Goal: Check status: Check status

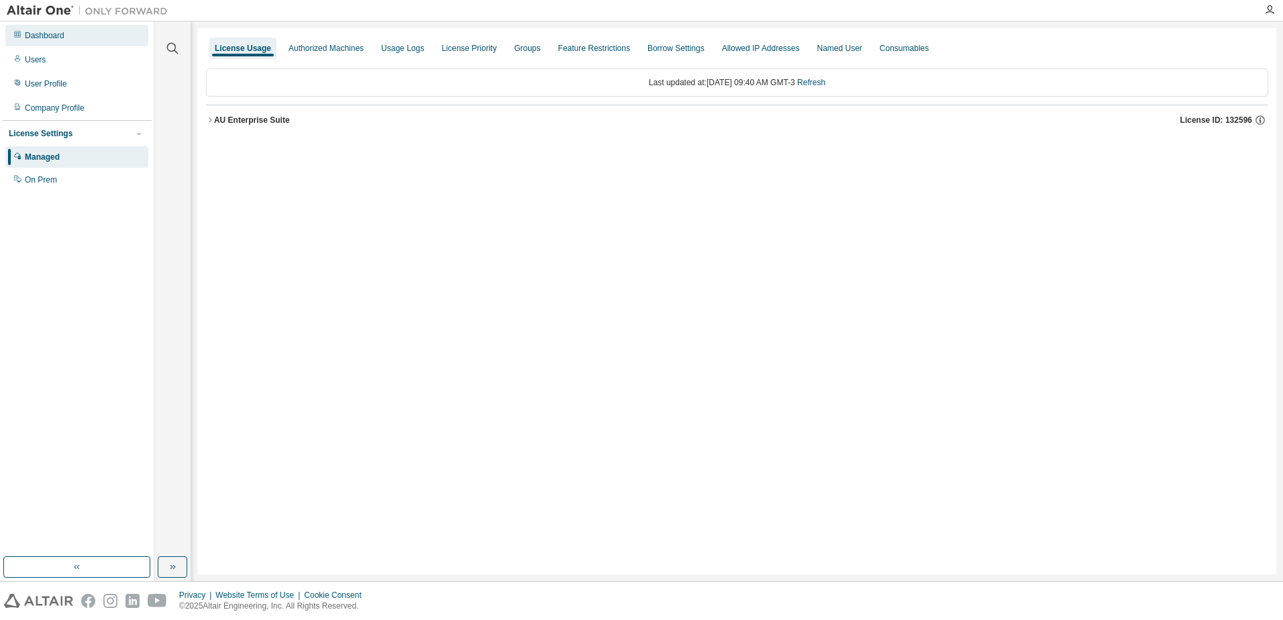
click at [58, 36] on div "Dashboard" at bounding box center [45, 35] width 40 height 11
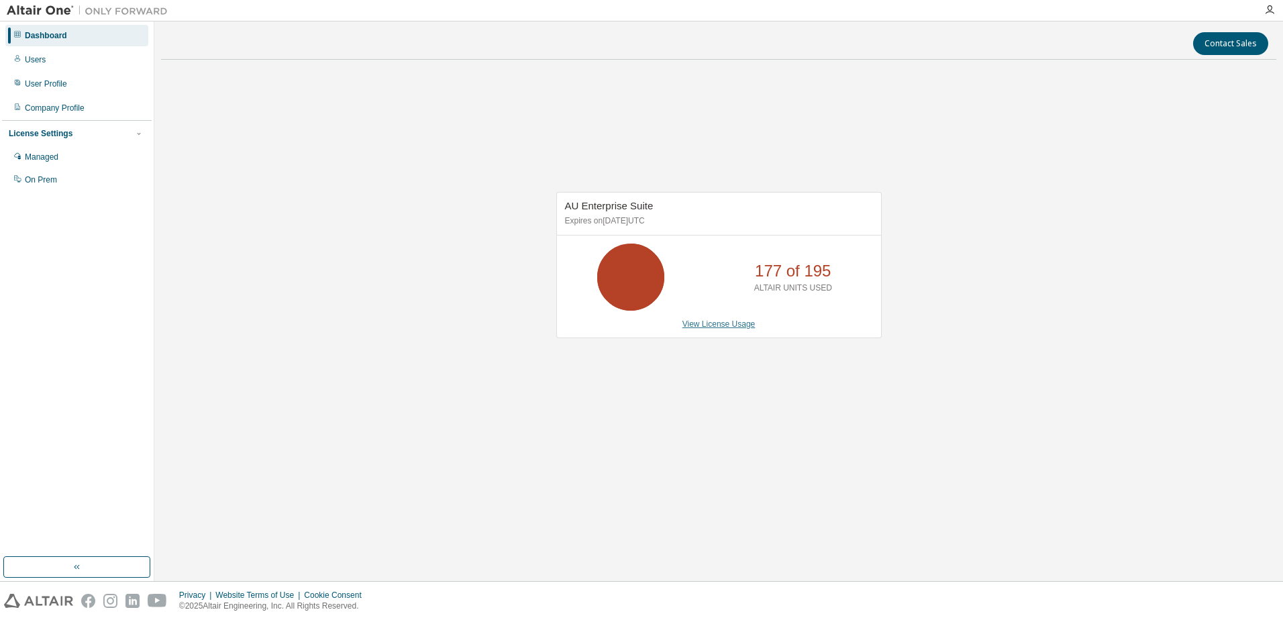
click at [697, 323] on link "View License Usage" at bounding box center [719, 323] width 73 height 9
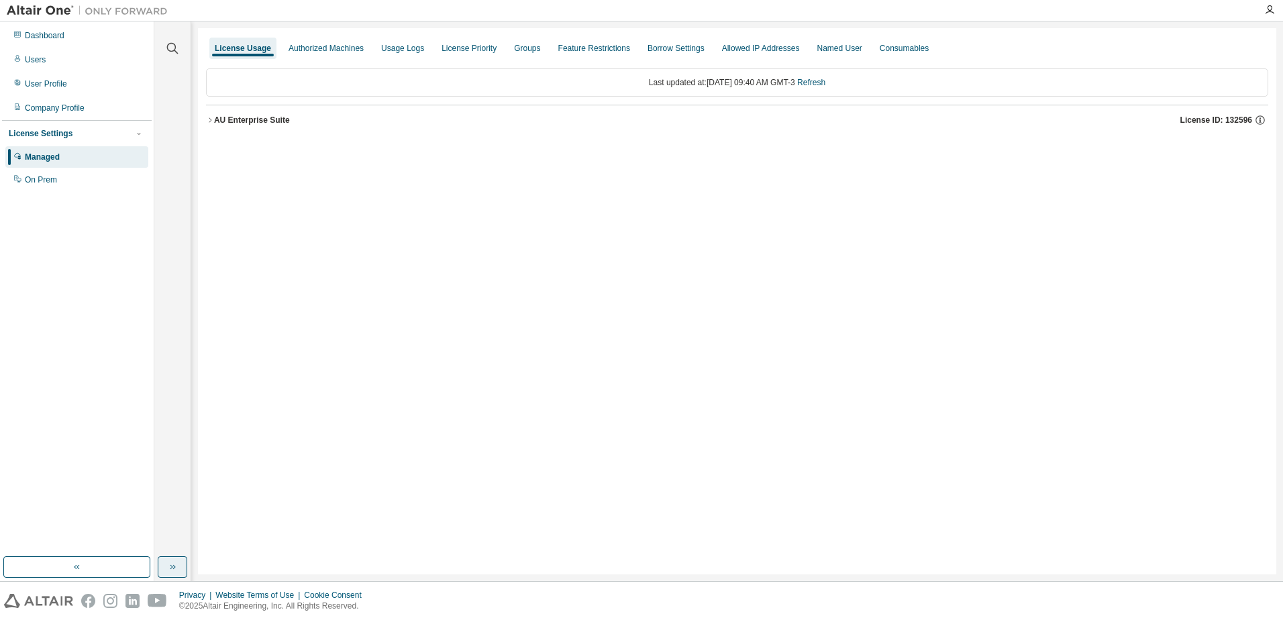
click at [169, 560] on button "button" at bounding box center [173, 566] width 30 height 21
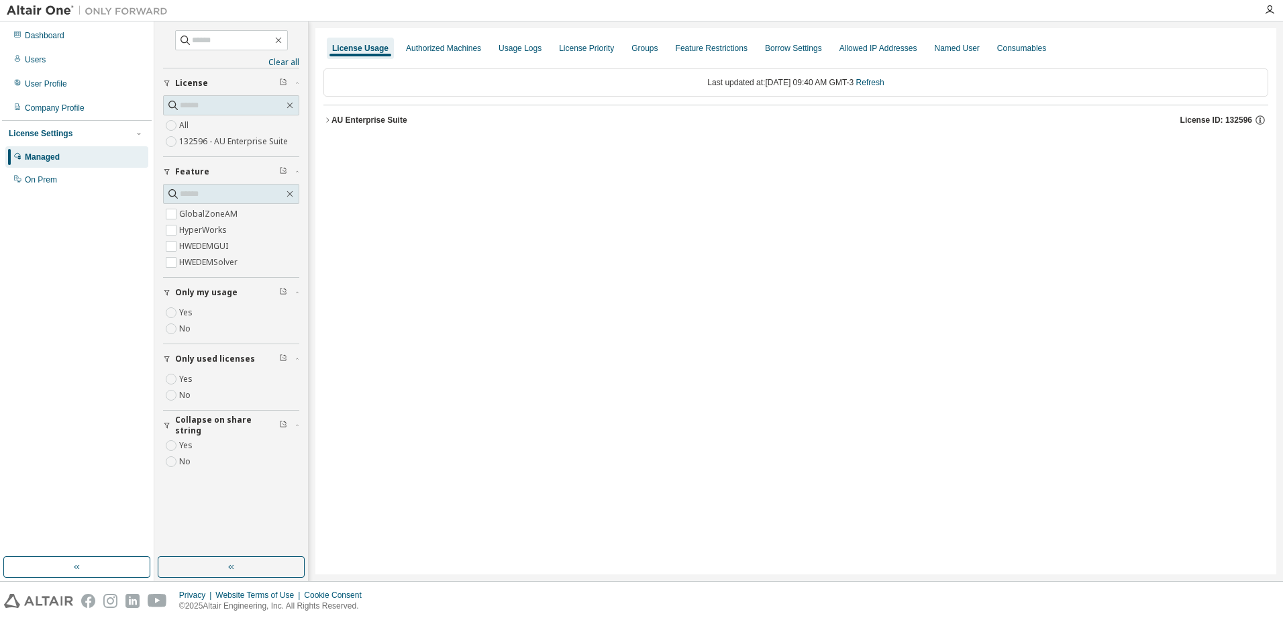
click at [345, 123] on div "AU Enterprise Suite" at bounding box center [370, 120] width 76 height 11
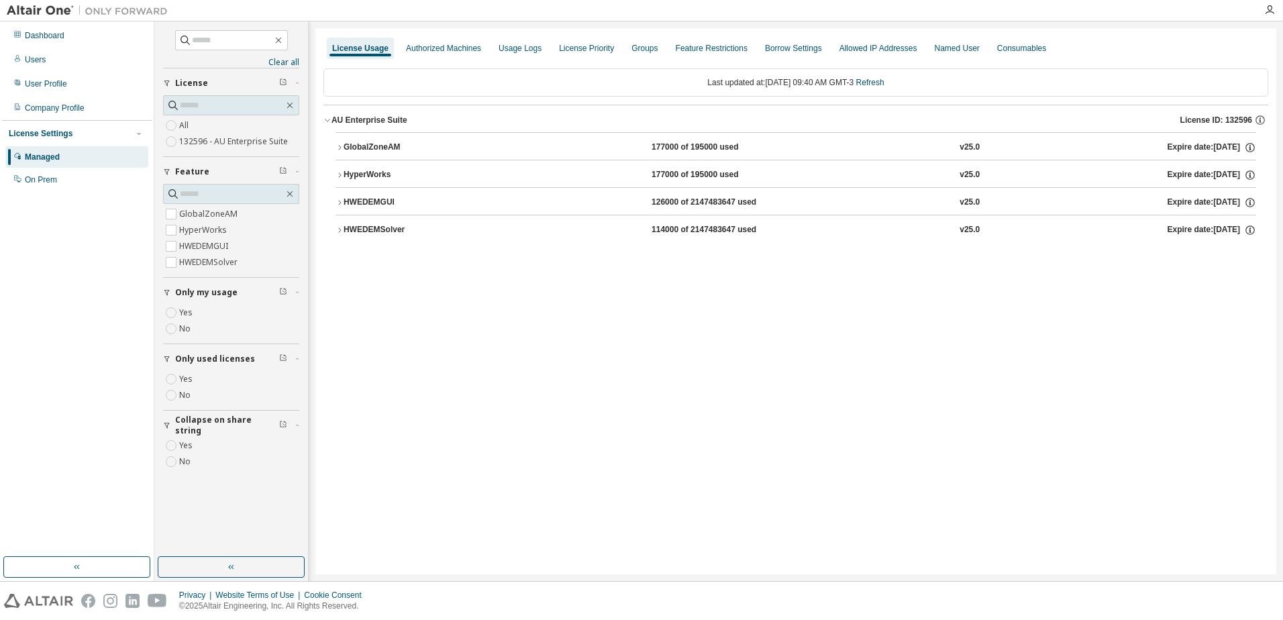
click at [338, 205] on icon "button" at bounding box center [340, 203] width 8 height 8
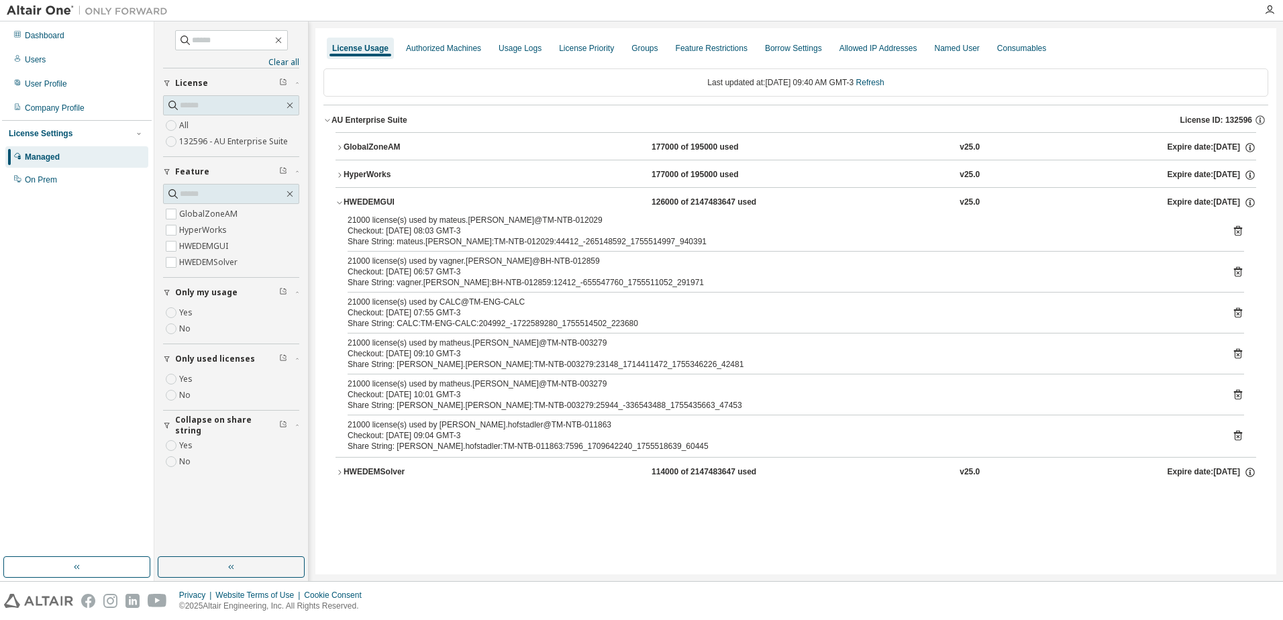
click at [338, 205] on icon "button" at bounding box center [340, 203] width 8 height 8
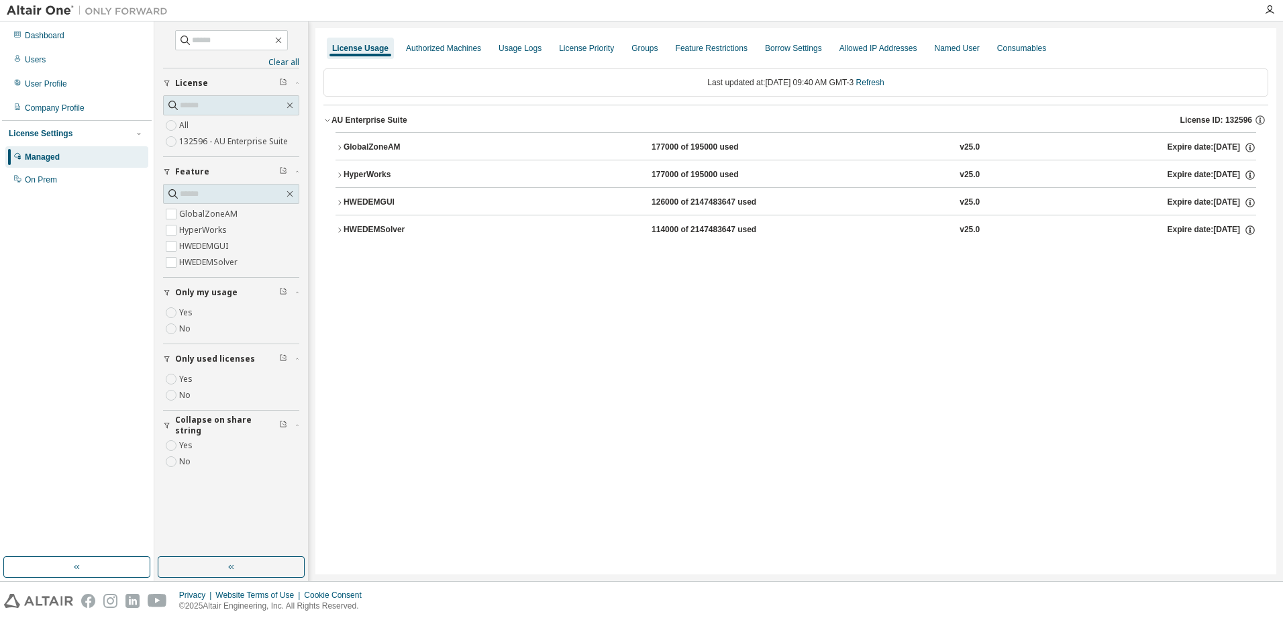
click at [346, 229] on div "HWEDEMSolver" at bounding box center [404, 230] width 121 height 12
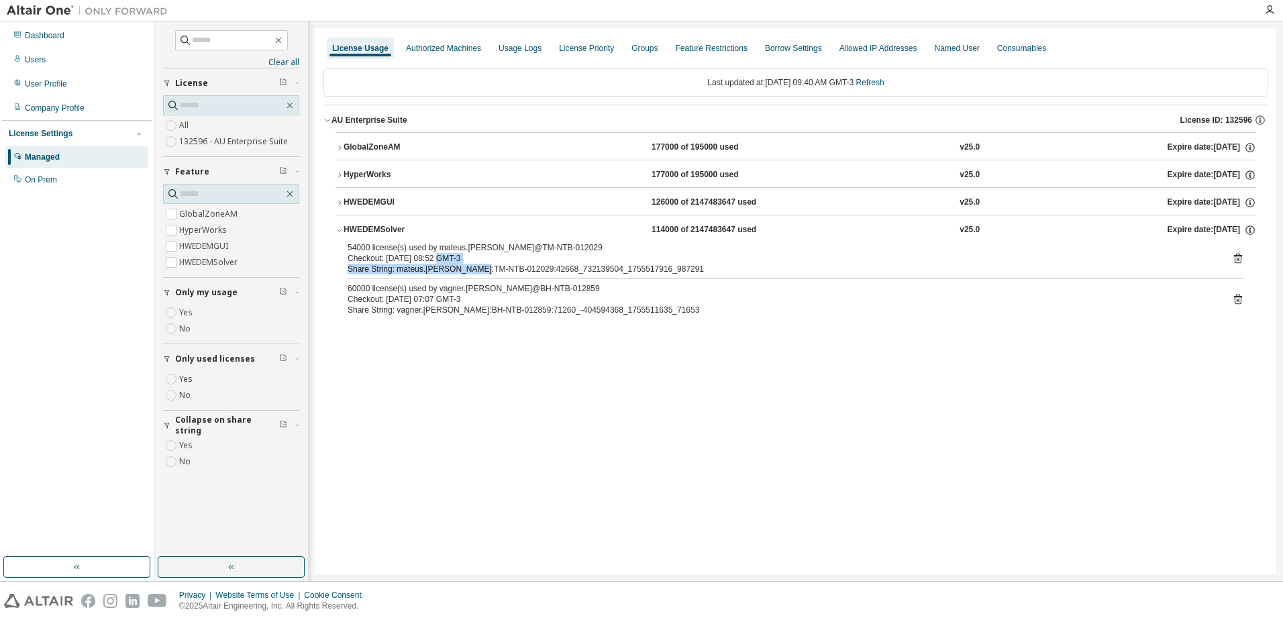
drag, startPoint x: 485, startPoint y: 267, endPoint x: 440, endPoint y: 262, distance: 44.5
click at [440, 262] on div "54000 license(s) used by mateus.[PERSON_NAME]@TM-NTB-012029 Checkout: [DATE] 08…" at bounding box center [780, 258] width 864 height 32
drag, startPoint x: 440, startPoint y: 262, endPoint x: 417, endPoint y: 273, distance: 25.8
click at [417, 273] on div "54000 license(s) used by mateus.[PERSON_NAME]@TM-NTB-012029 Checkout: [DATE] 08…" at bounding box center [796, 281] width 921 height 79
drag, startPoint x: 417, startPoint y: 273, endPoint x: 452, endPoint y: 292, distance: 39.6
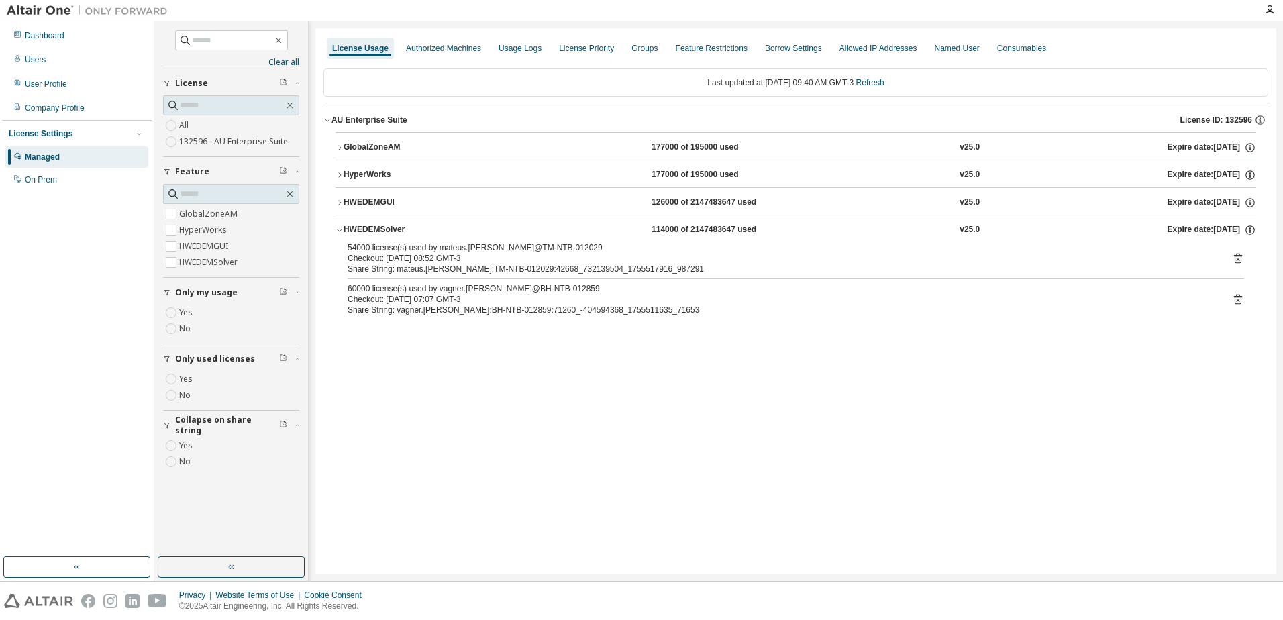
click at [452, 292] on div "60000 license(s) used by vagner.[PERSON_NAME]@BH-NTB-012859" at bounding box center [780, 288] width 864 height 11
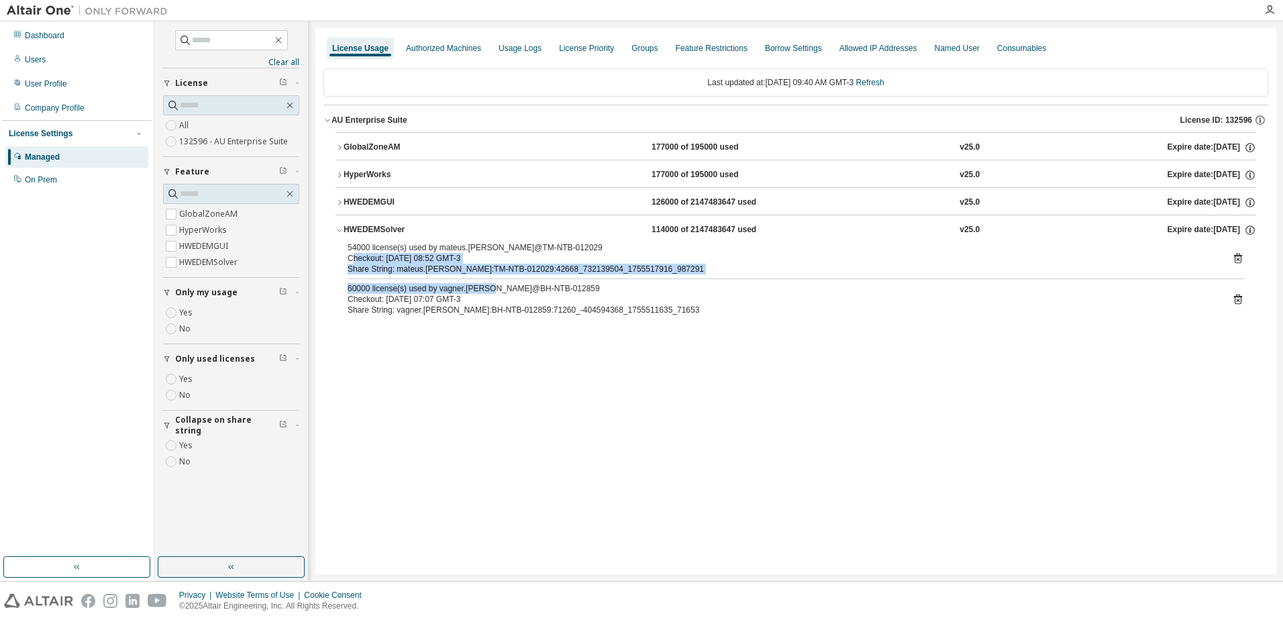
drag, startPoint x: 452, startPoint y: 292, endPoint x: 352, endPoint y: 254, distance: 106.8
click at [352, 254] on div "54000 license(s) used by mateus.[PERSON_NAME]@TM-NTB-012029 Checkout: [DATE] 08…" at bounding box center [796, 281] width 921 height 79
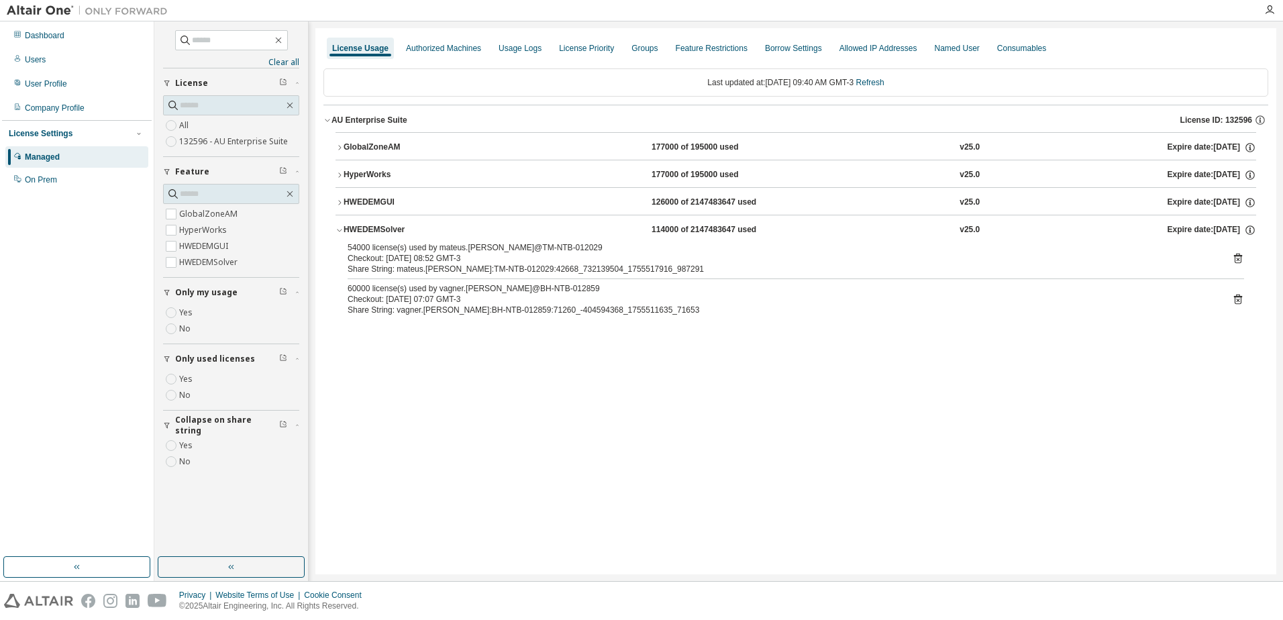
drag, startPoint x: 352, startPoint y: 254, endPoint x: 376, endPoint y: 385, distance: 133.1
click at [376, 385] on div "License Usage Authorized Machines Usage Logs License Priority Groups Feature Re…" at bounding box center [795, 301] width 961 height 546
click at [330, 205] on div "GlobalZoneAM 177000 of 195000 used v25.0 Expire date: [DATE] HyperWorks 177000 …" at bounding box center [795, 229] width 945 height 194
click at [335, 181] on div "GlobalZoneAM 177000 of 195000 used v25.0 Expire date: [DATE] HyperWorks 177000 …" at bounding box center [795, 229] width 945 height 194
click at [347, 199] on div "HWEDEMGUI" at bounding box center [404, 203] width 121 height 12
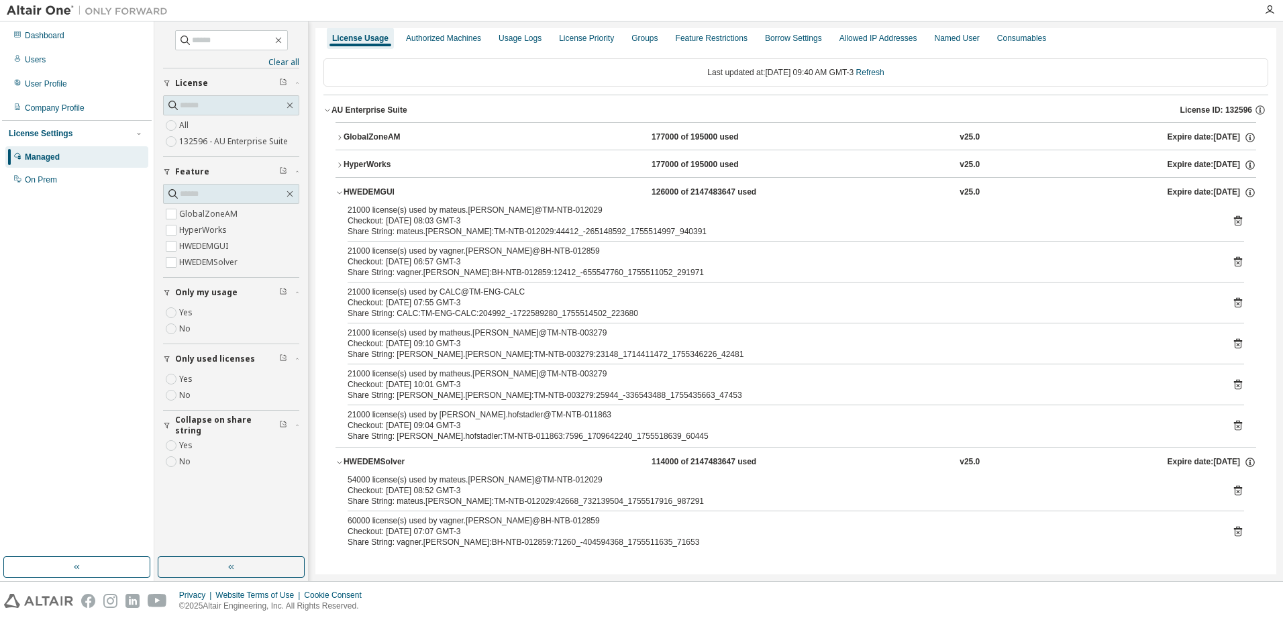
scroll to position [13, 0]
